Goal: Check status: Check status

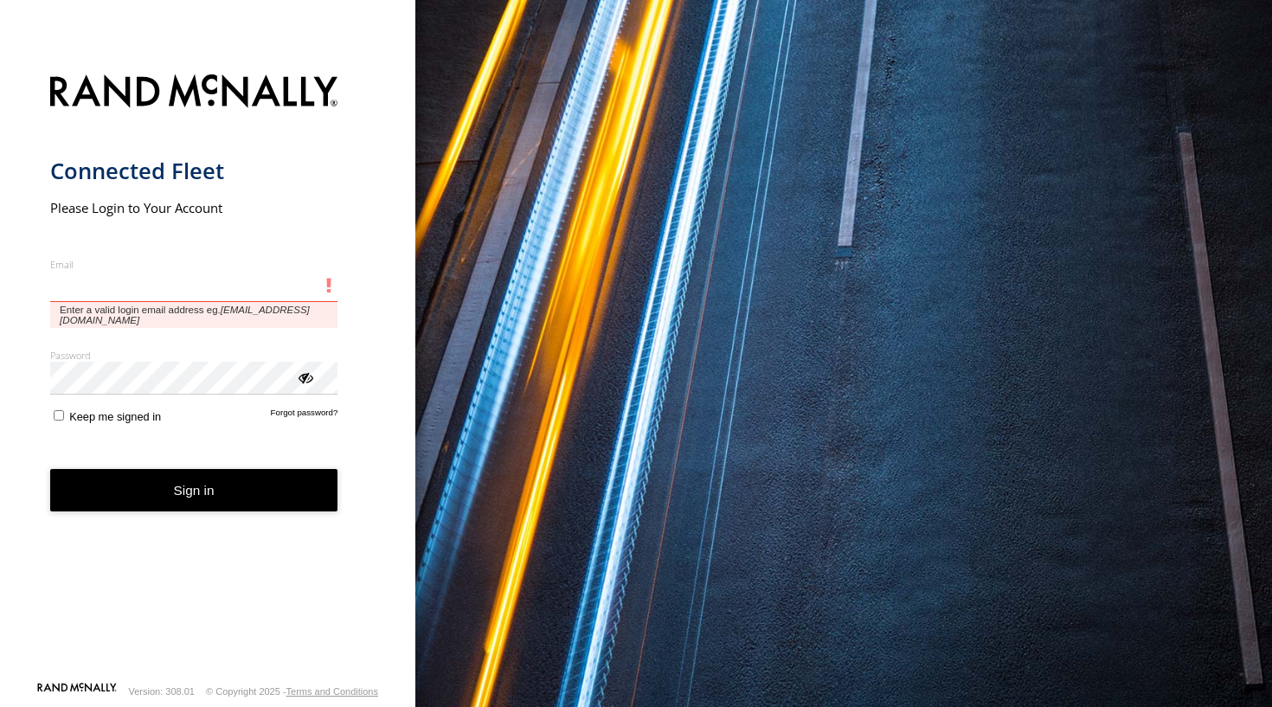
type input "**********"
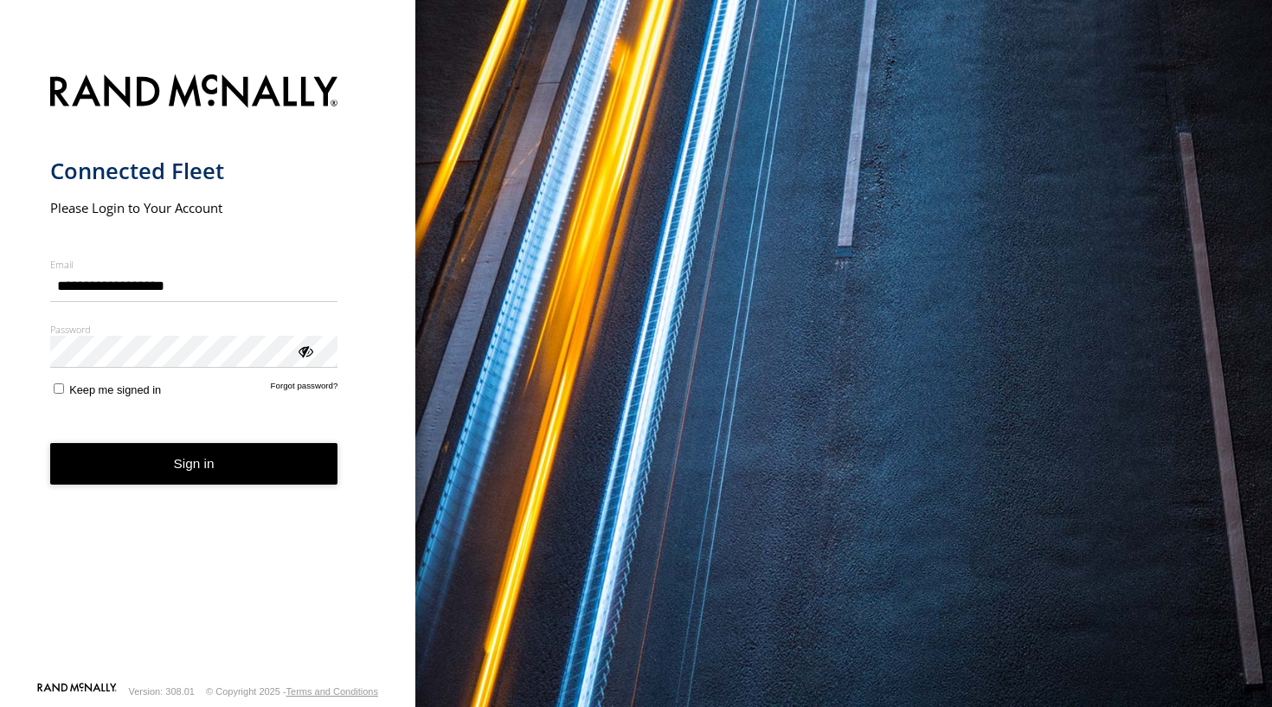
click at [228, 475] on button "Sign in" at bounding box center [194, 464] width 288 height 42
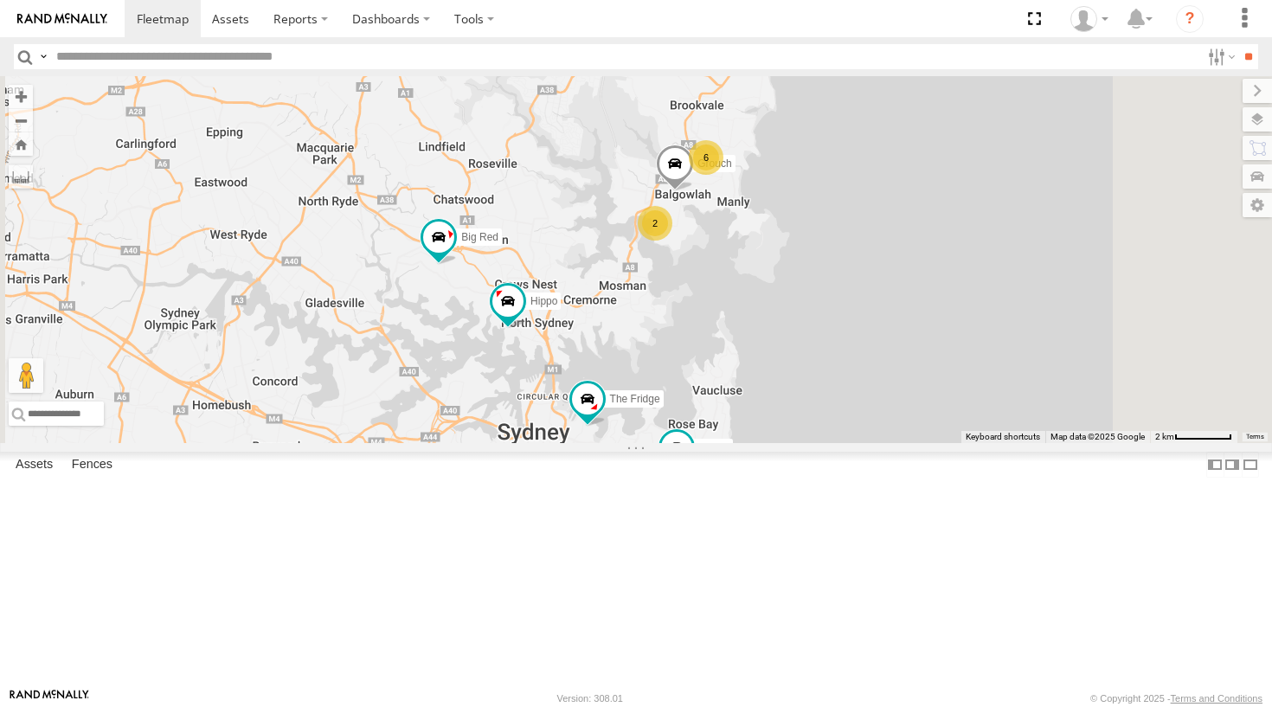
drag, startPoint x: 873, startPoint y: 377, endPoint x: 890, endPoint y: 247, distance: 131.9
click at [890, 247] on div "Hippo Ferrari The Fridge ALPHA Big Red Grouch 6 Troopie The Barra 2" at bounding box center [636, 259] width 1272 height 367
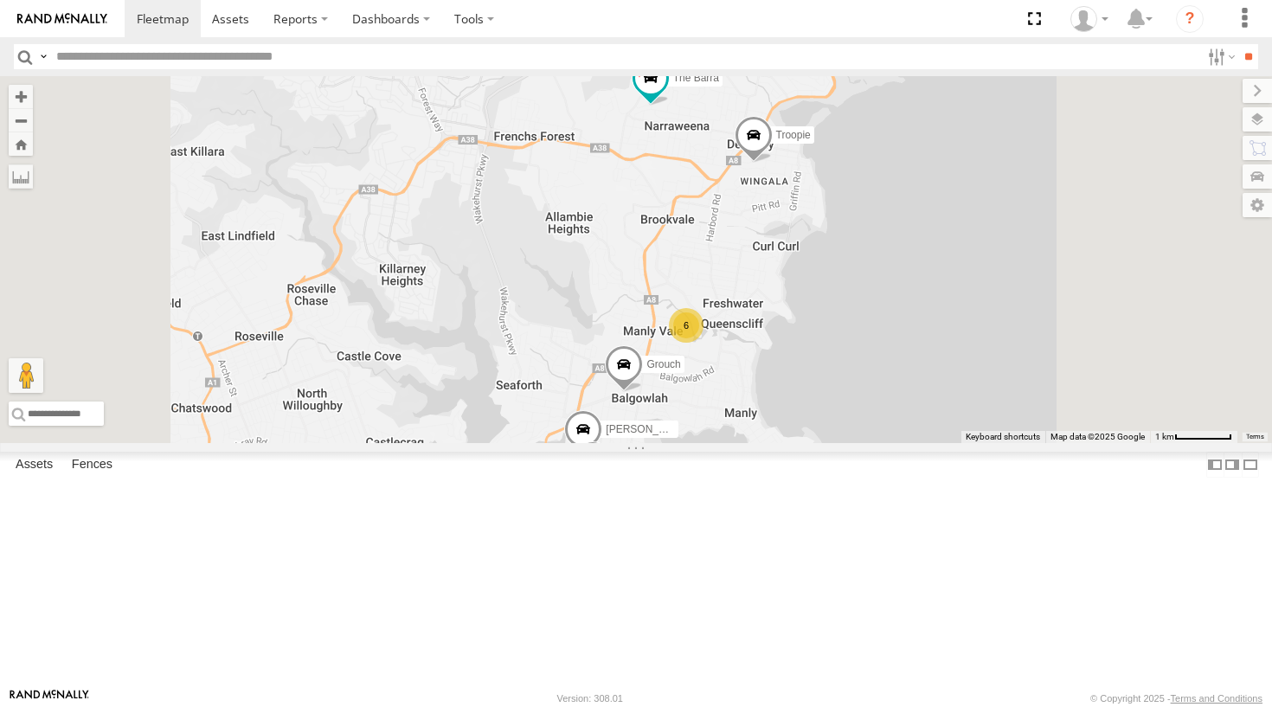
drag, startPoint x: 961, startPoint y: 152, endPoint x: 927, endPoint y: 314, distance: 165.4
click at [927, 314] on div "Hippo Ferrari The Fridge ALPHA Big Red Grouch Troopie The Barra 6 Hopper Moe" at bounding box center [636, 259] width 1272 height 367
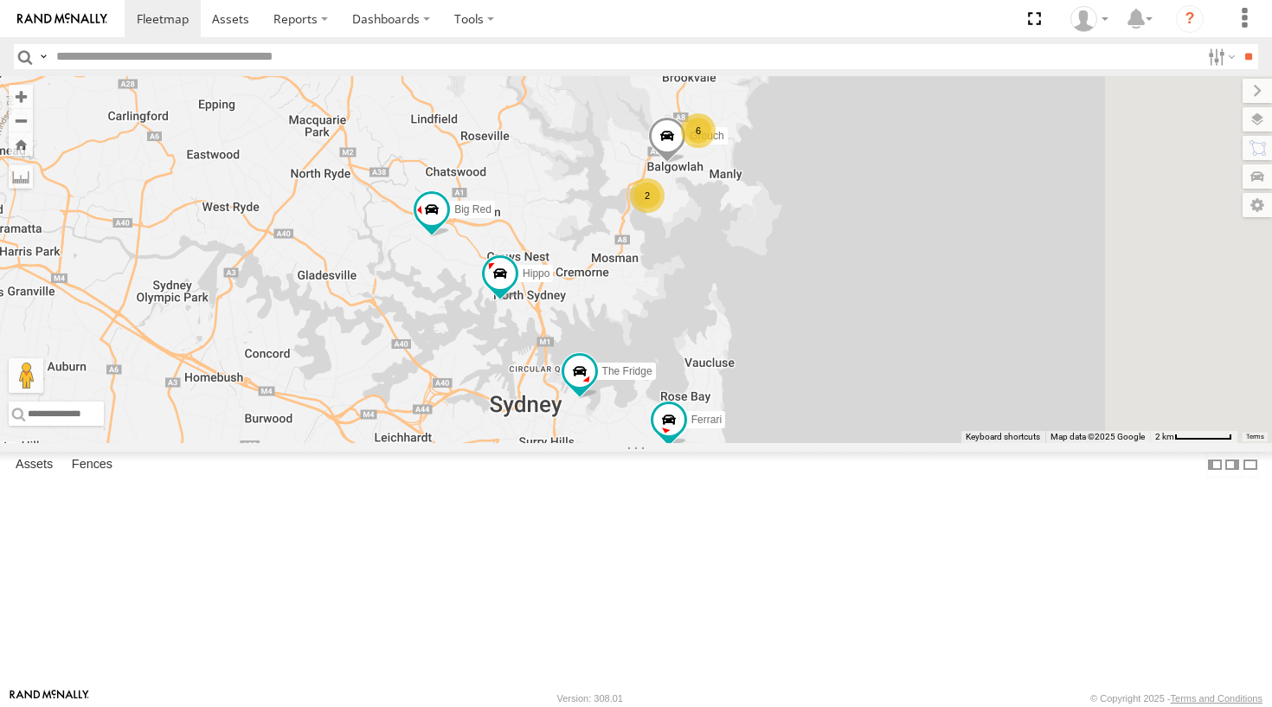
drag, startPoint x: 828, startPoint y: 332, endPoint x: 860, endPoint y: 204, distance: 131.8
click at [860, 204] on div "Hippo Ferrari The Fridge ALPHA Big Red Grouch Troopie The Barra 6 2" at bounding box center [636, 259] width 1272 height 367
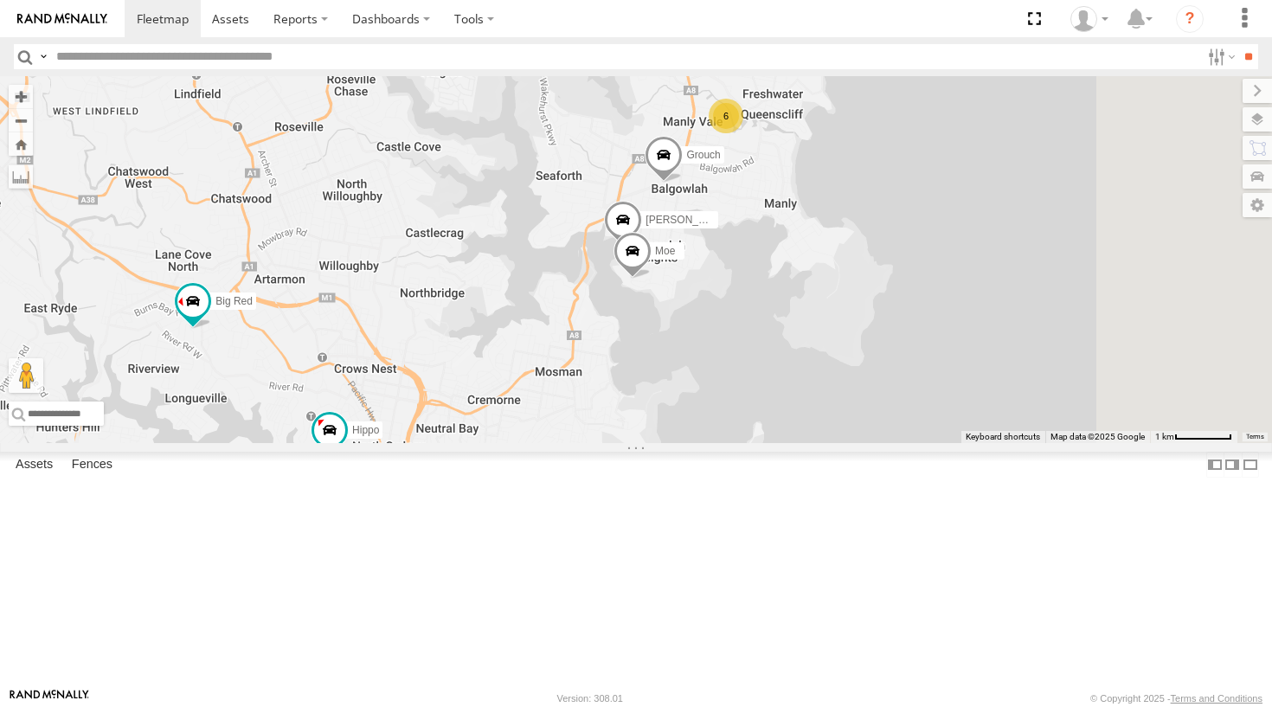
drag, startPoint x: 740, startPoint y: 355, endPoint x: 698, endPoint y: 414, distance: 72.6
click at [698, 413] on div "Hippo Ferrari The Fridge ALPHA Big Red Grouch Troopie The Barra 6 Hopper Moe" at bounding box center [636, 259] width 1272 height 367
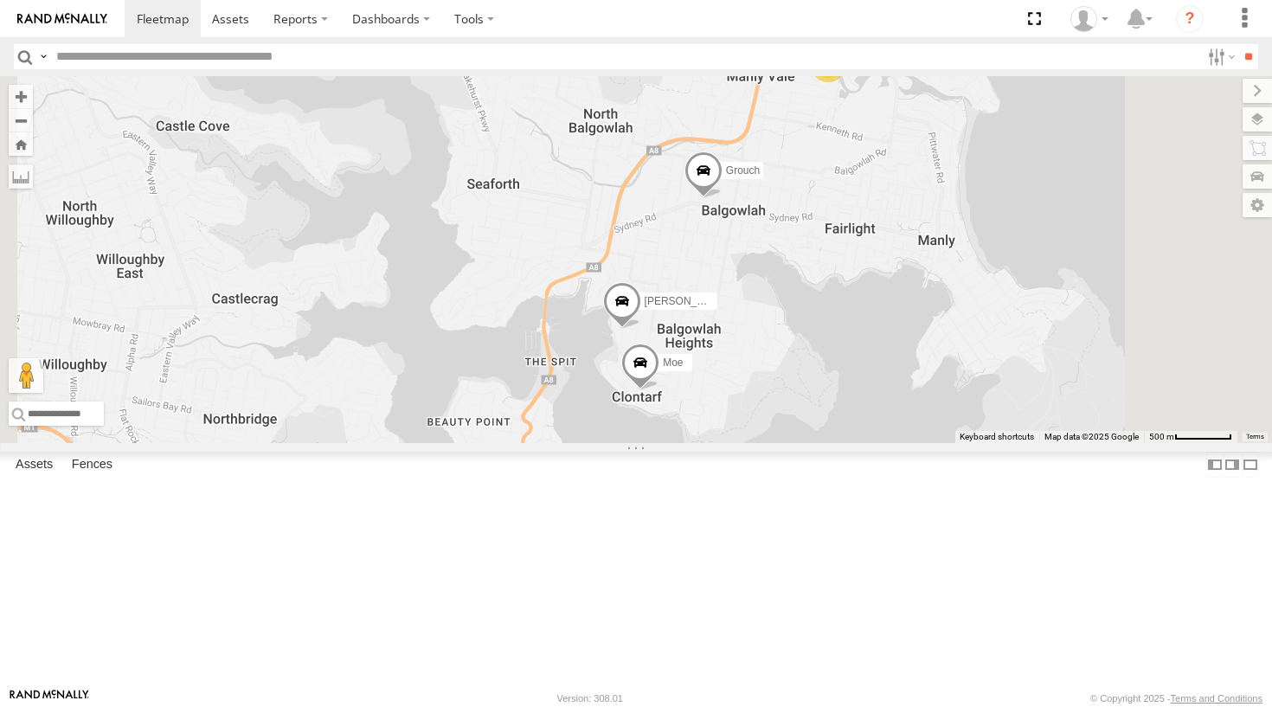
drag, startPoint x: 823, startPoint y: 324, endPoint x: 806, endPoint y: 351, distance: 32.7
click at [806, 351] on div "Hippo Ferrari The Fridge ALPHA Big Red Grouch Troopie The Barra Hopper Moe 6" at bounding box center [636, 259] width 1272 height 367
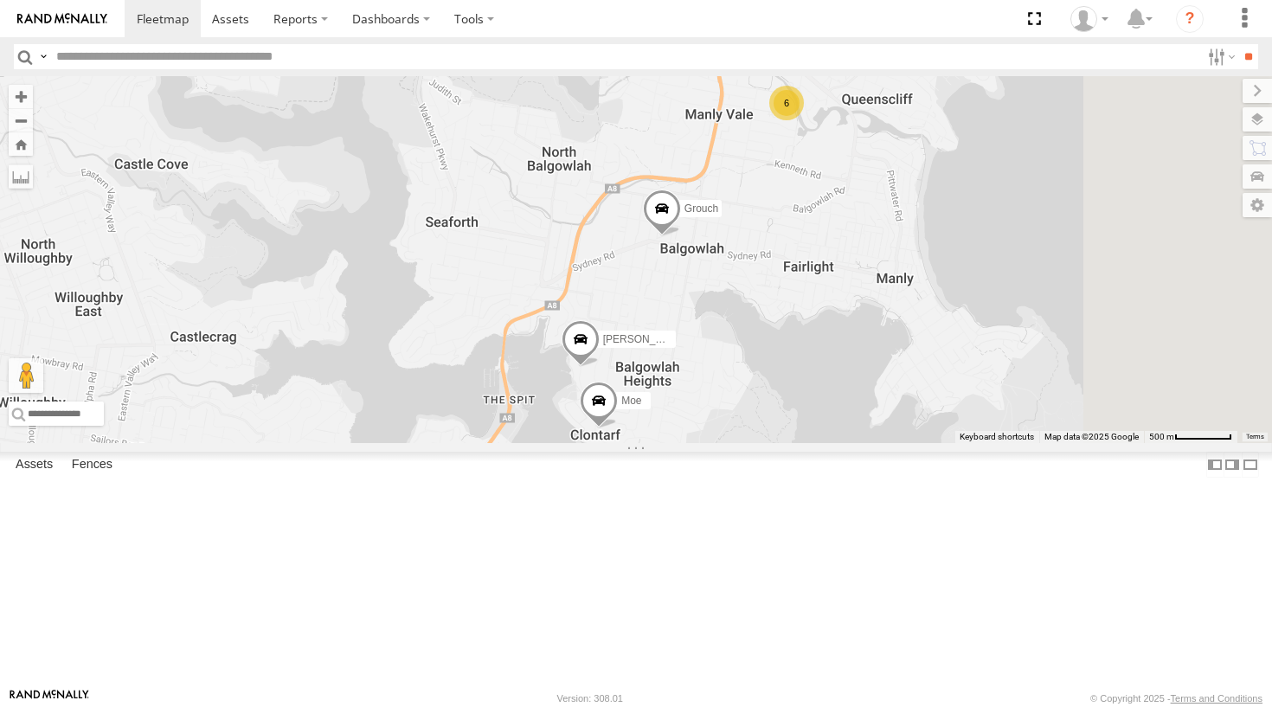
drag, startPoint x: 806, startPoint y: 351, endPoint x: 760, endPoint y: 394, distance: 62.5
click at [760, 394] on div "Hippo Ferrari The Fridge ALPHA Big Red Grouch Troopie The Barra Hopper Moe 6" at bounding box center [636, 259] width 1272 height 367
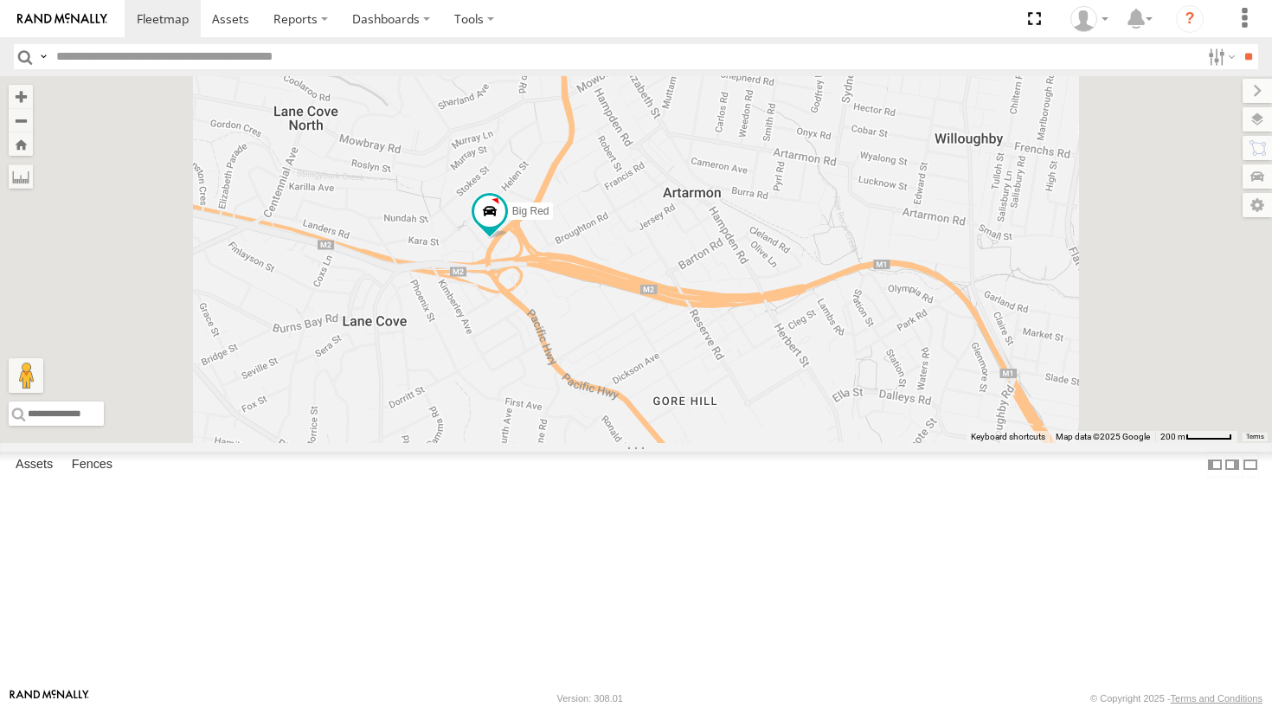
drag, startPoint x: 738, startPoint y: 383, endPoint x: 771, endPoint y: 415, distance: 46.5
click at [771, 415] on div "Hippo Ferrari The Fridge ALPHA Big Red Grouch Troopie The Barra" at bounding box center [636, 259] width 1272 height 367
